Goal: Transaction & Acquisition: Download file/media

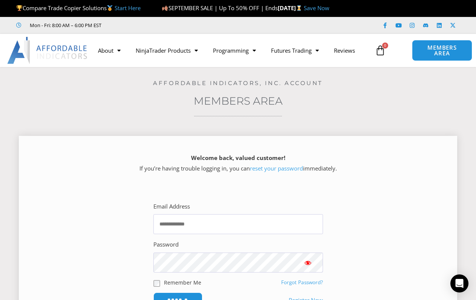
scroll to position [75, 0]
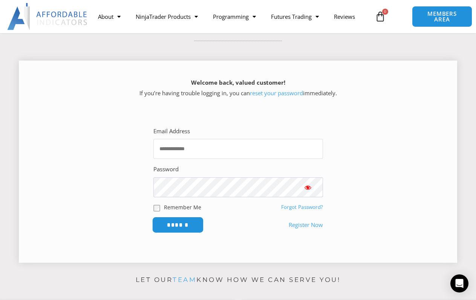
type input "**********"
click at [161, 229] on input "******" at bounding box center [178, 225] width 52 height 16
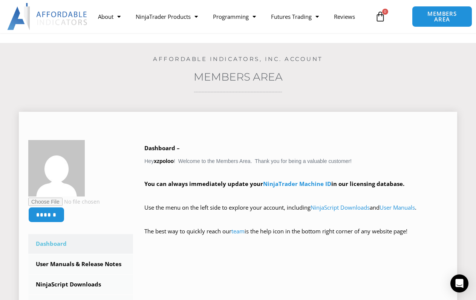
scroll to position [75, 0]
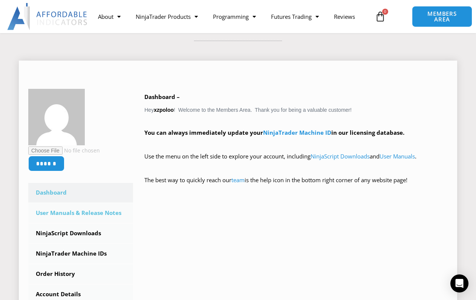
click at [97, 208] on link "User Manuals & Release Notes" at bounding box center [80, 214] width 105 height 20
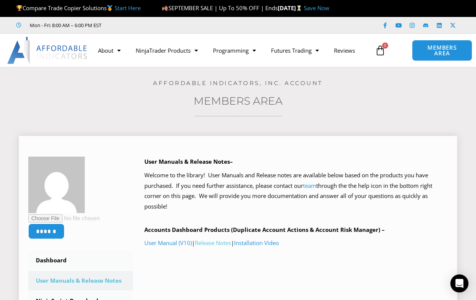
click at [214, 242] on link "Release Notes" at bounding box center [213, 243] width 36 height 8
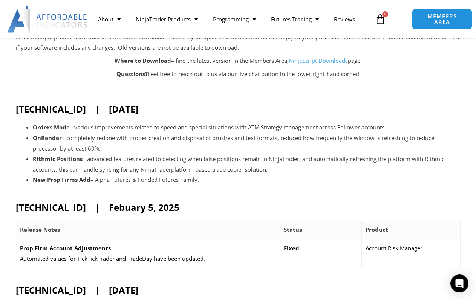
scroll to position [113, 0]
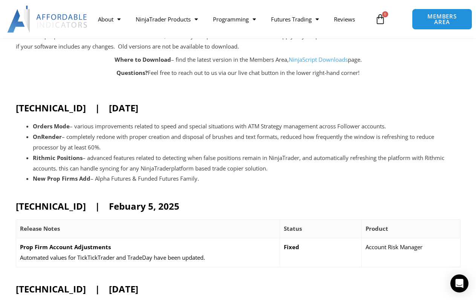
click at [302, 61] on link "NinjaScript Downloads" at bounding box center [318, 60] width 59 height 8
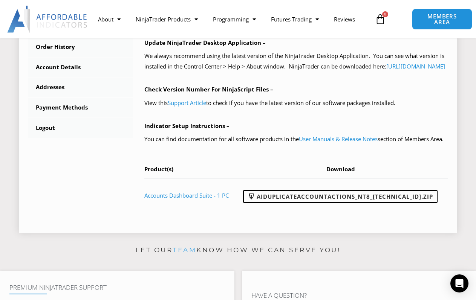
scroll to position [339, 0]
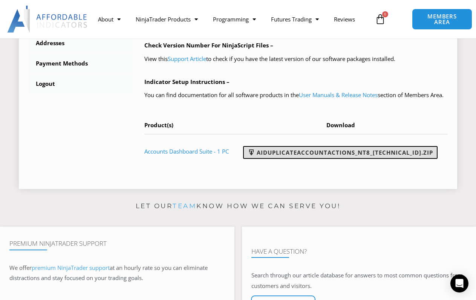
click at [345, 159] on link "AIDuplicateAccountActions_NT8_[TECHNICAL_ID].zip" at bounding box center [340, 152] width 195 height 13
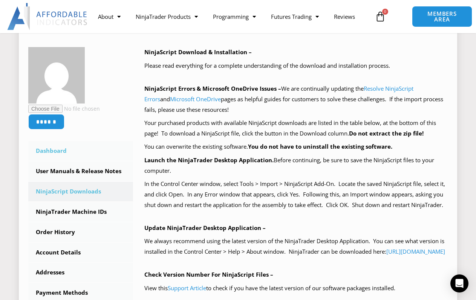
scroll to position [113, 0]
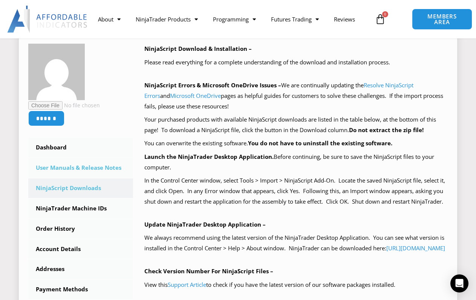
click at [100, 166] on link "User Manuals & Release Notes" at bounding box center [80, 168] width 105 height 20
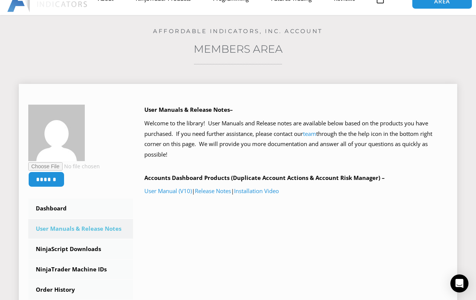
scroll to position [75, 0]
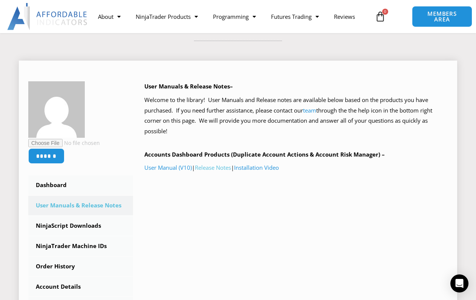
click at [220, 171] on link "Release Notes" at bounding box center [213, 168] width 36 height 8
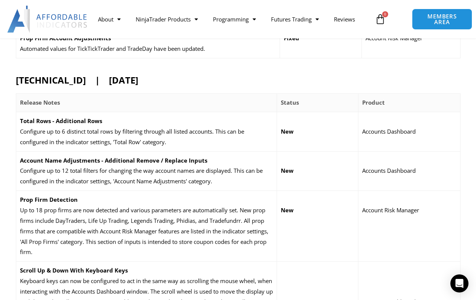
scroll to position [339, 0]
